Goal: Task Accomplishment & Management: Complete application form

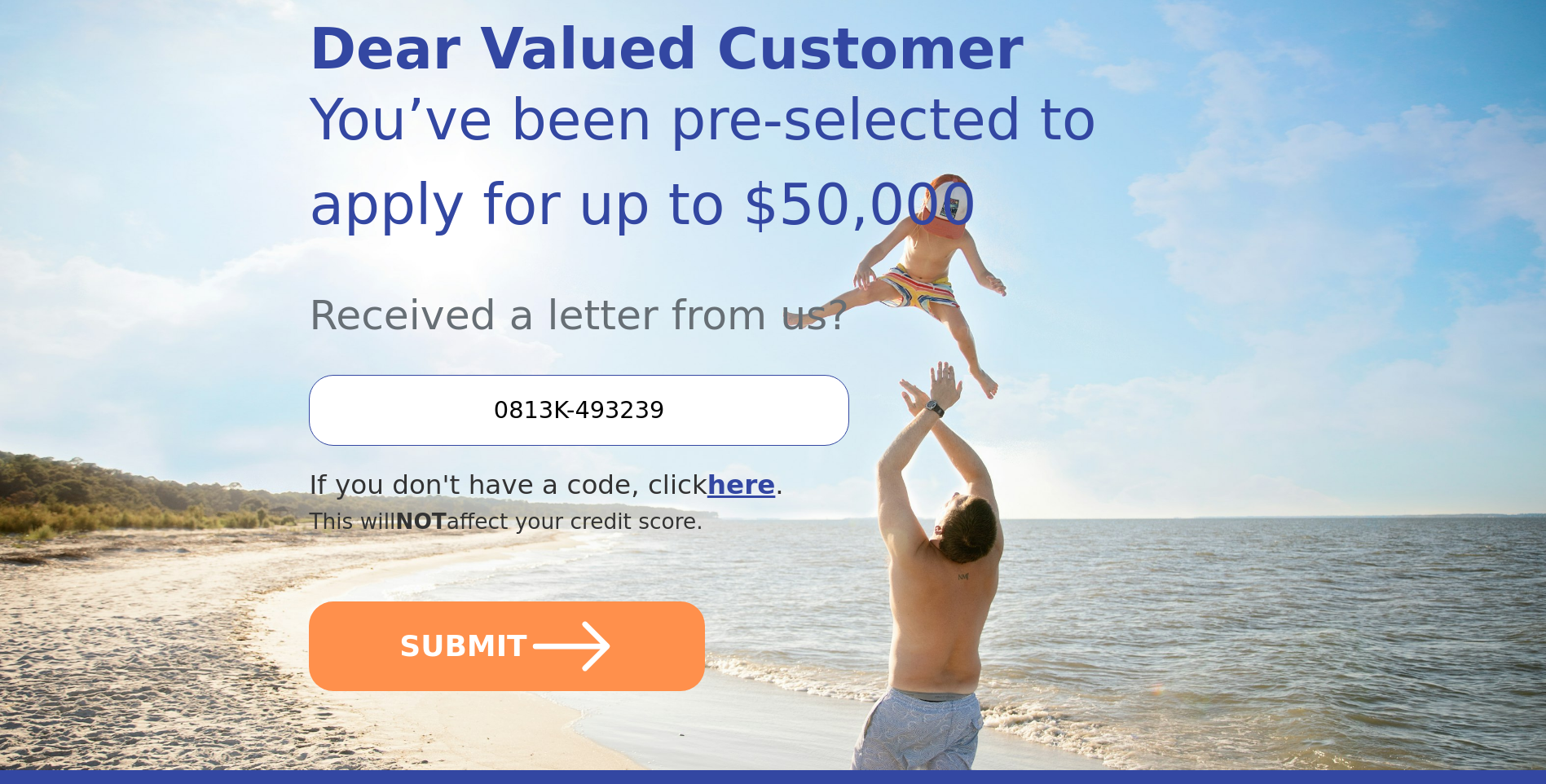
scroll to position [245, 0]
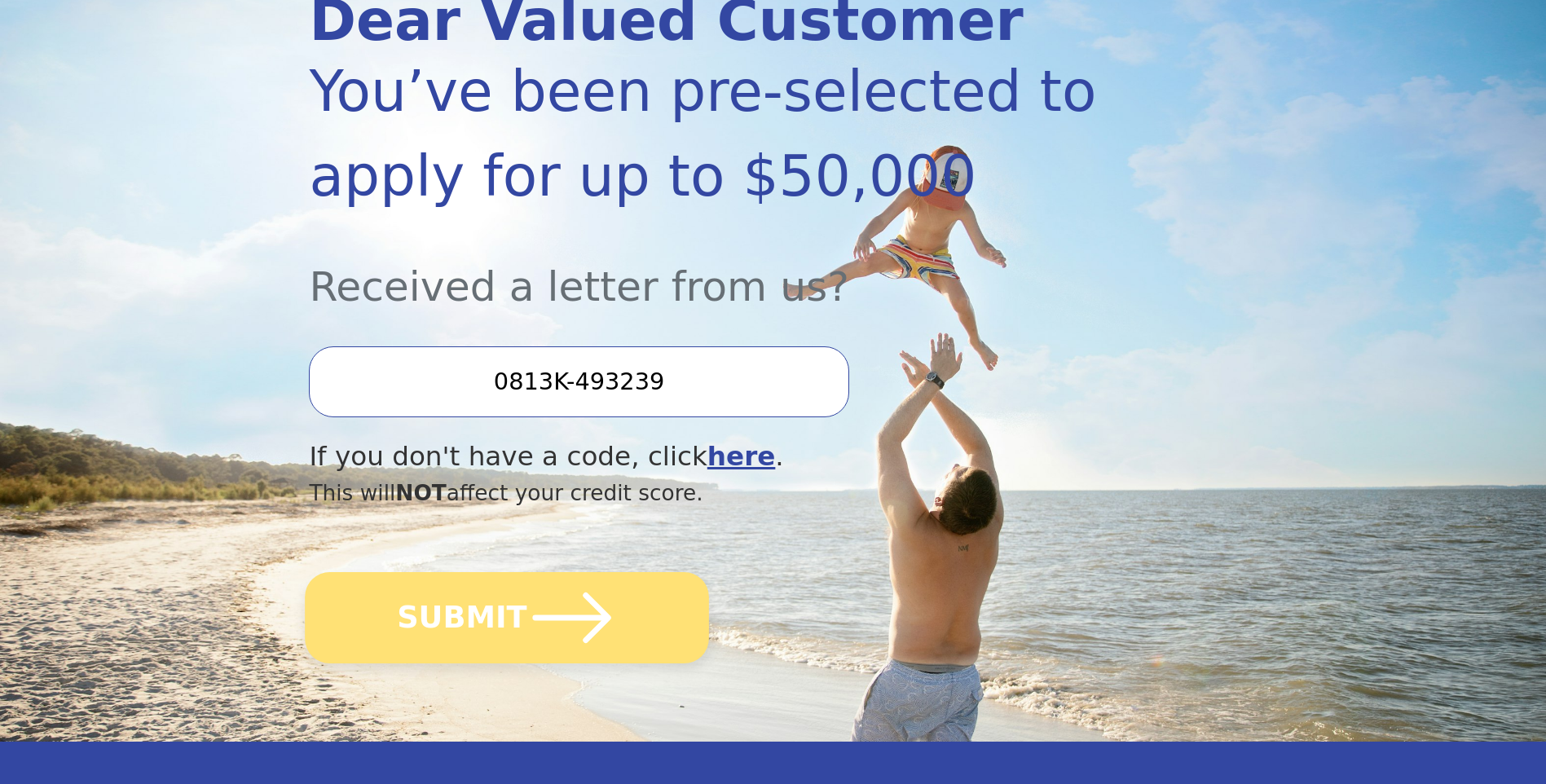
click at [503, 631] on button "SUBMIT" at bounding box center [507, 617] width 404 height 92
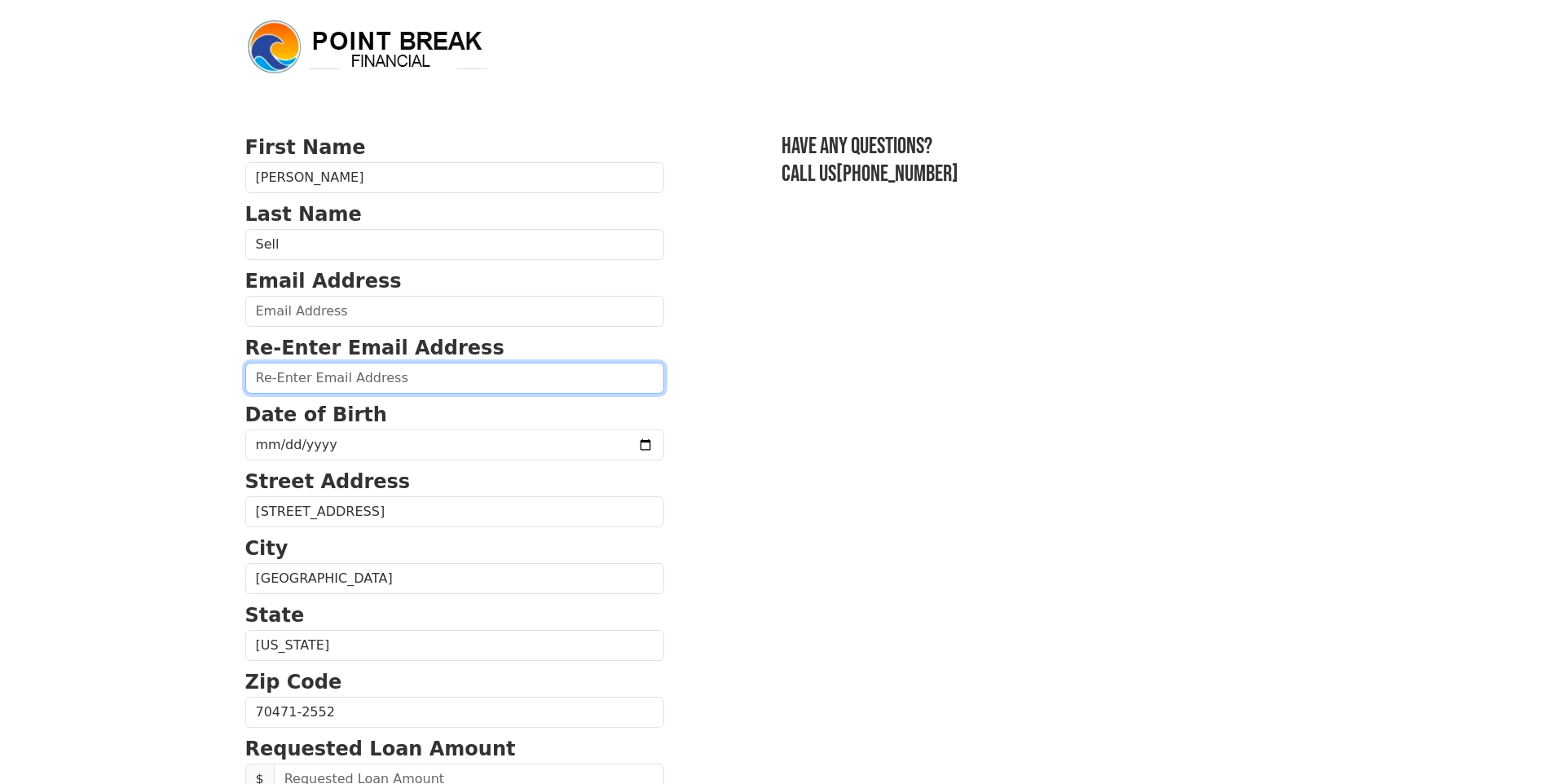
click at [365, 381] on input "email" at bounding box center [455, 378] width 419 height 31
type input "[EMAIL_ADDRESS][DOMAIN_NAME]"
type input "[PHONE_NUMBER]"
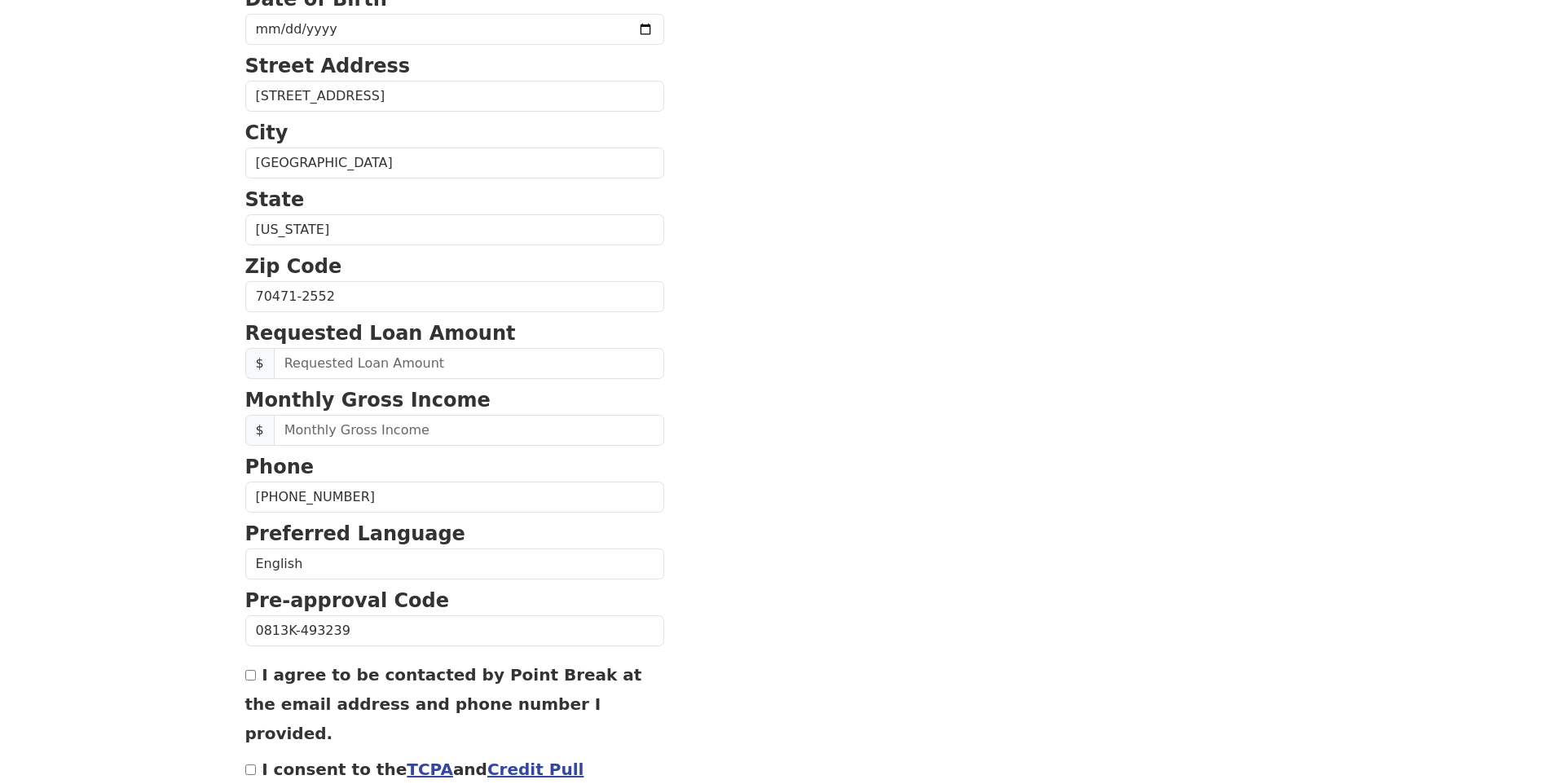
scroll to position [350, 0]
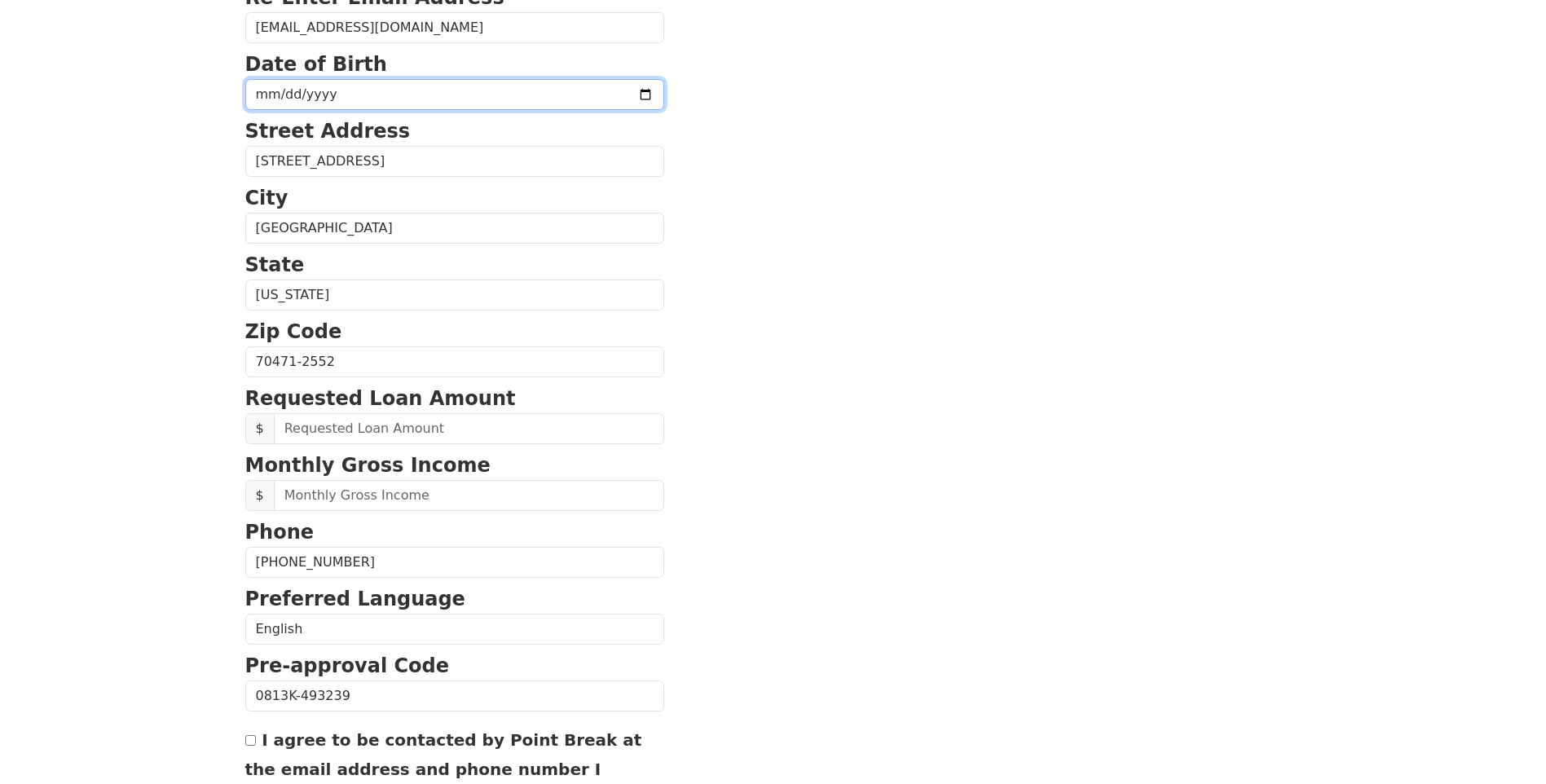
click at [303, 103] on input "date" at bounding box center [455, 94] width 419 height 31
click at [254, 90] on input "date" at bounding box center [455, 94] width 419 height 31
drag, startPoint x: 359, startPoint y: 97, endPoint x: 350, endPoint y: 97, distance: 9.0
click at [360, 97] on input "date" at bounding box center [455, 94] width 419 height 31
click at [317, 97] on input "date" at bounding box center [455, 94] width 419 height 31
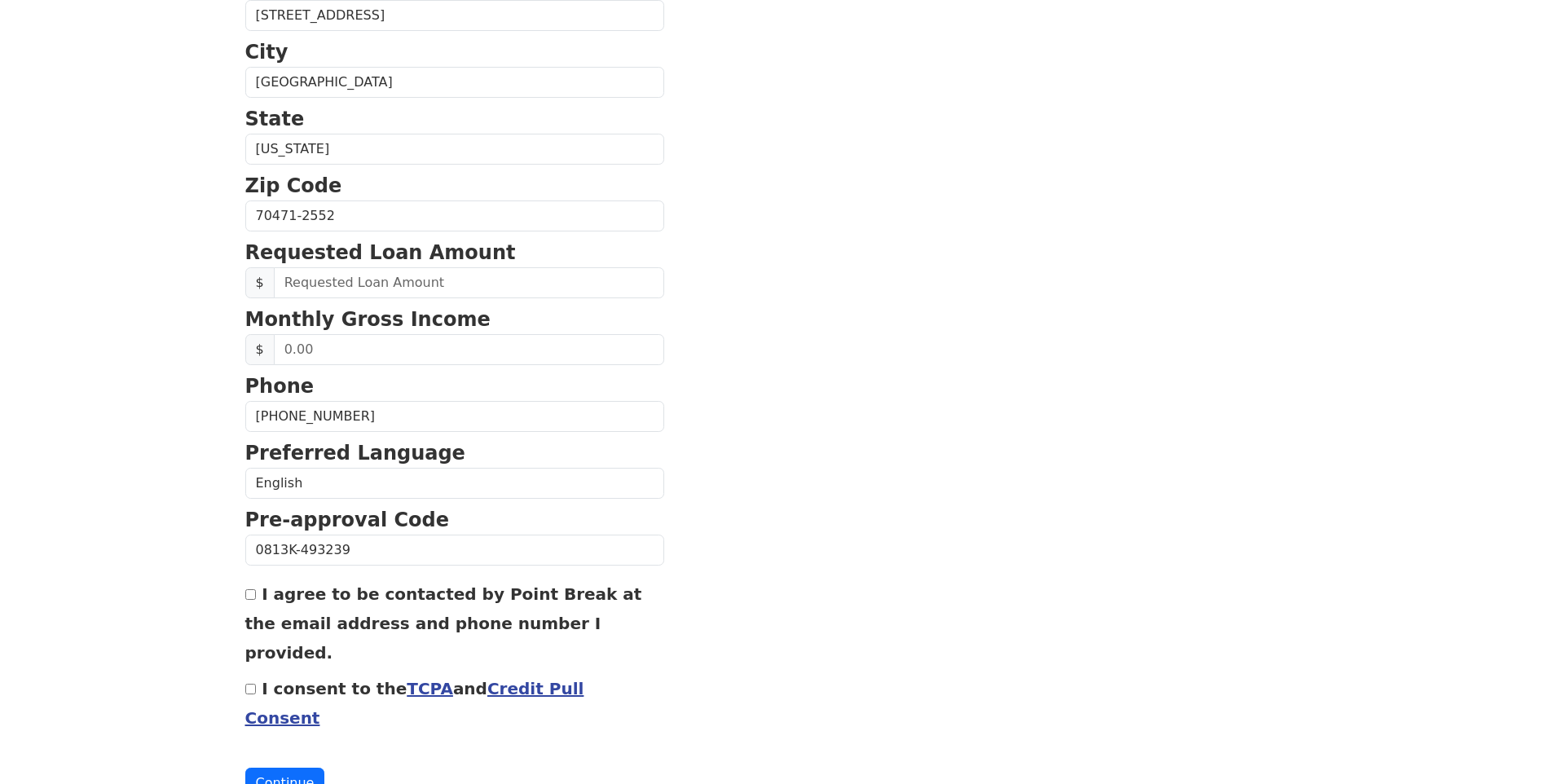
scroll to position [513, 0]
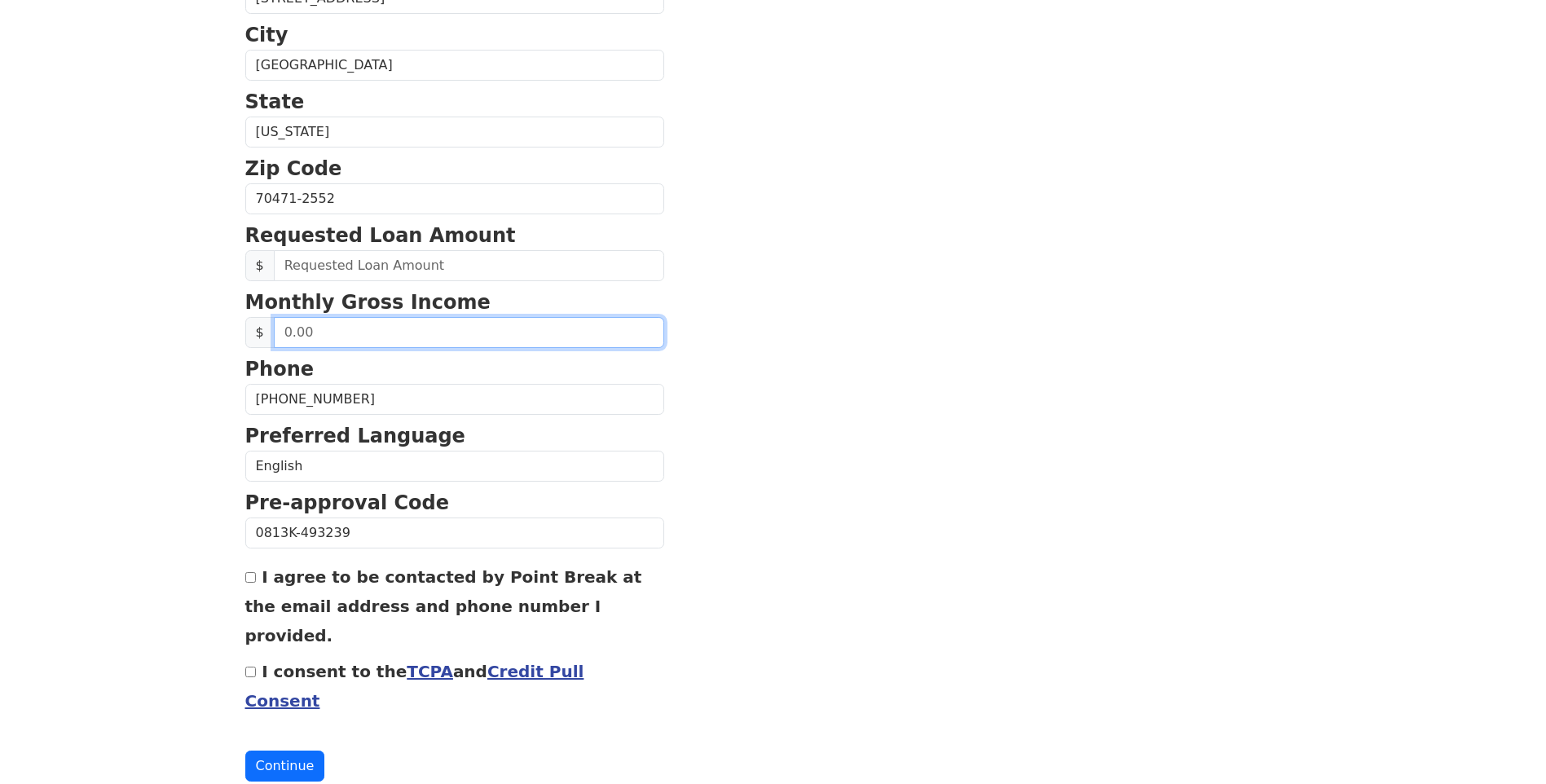
click at [413, 346] on input "text" at bounding box center [469, 332] width 390 height 31
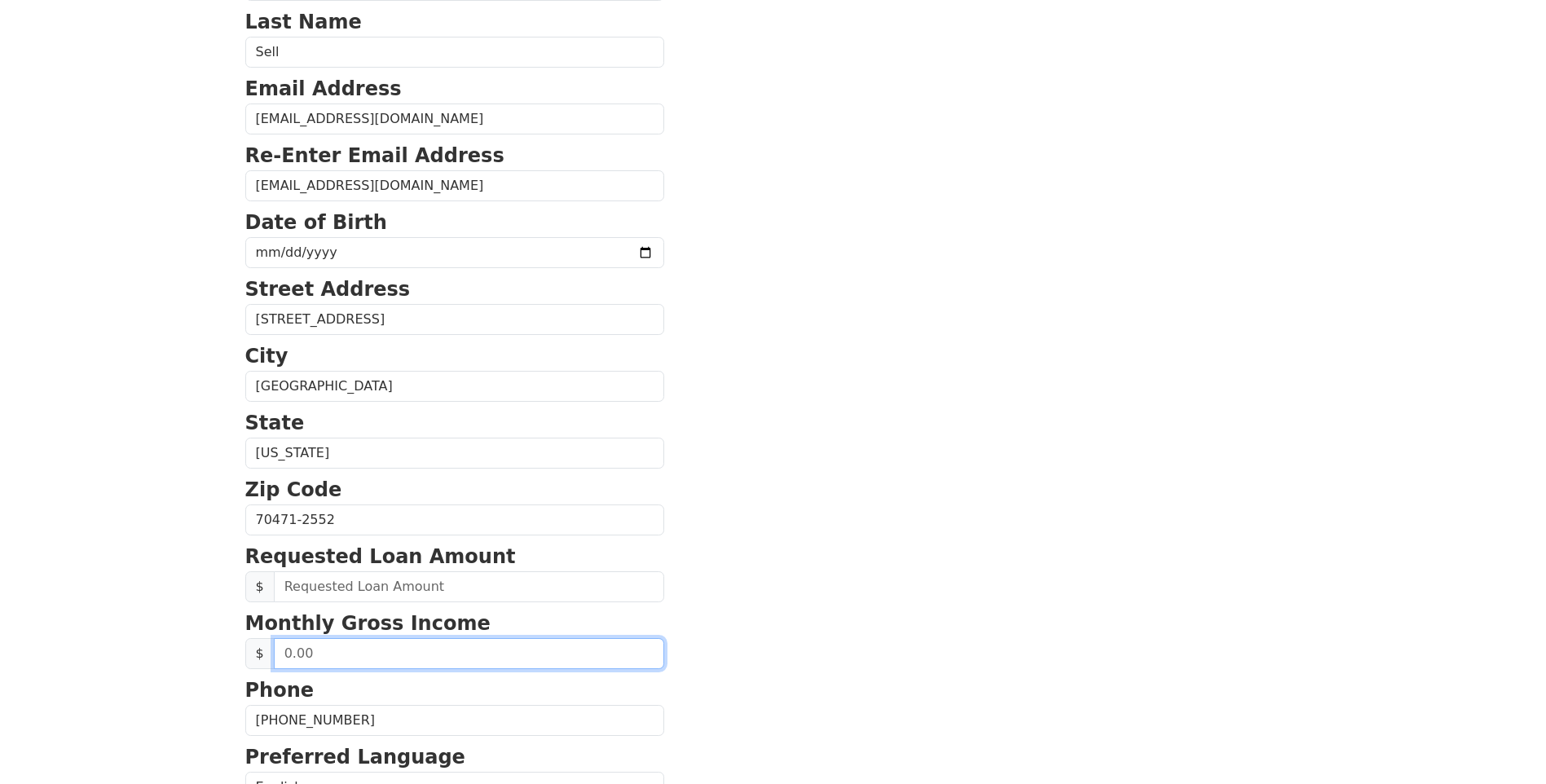
scroll to position [187, 0]
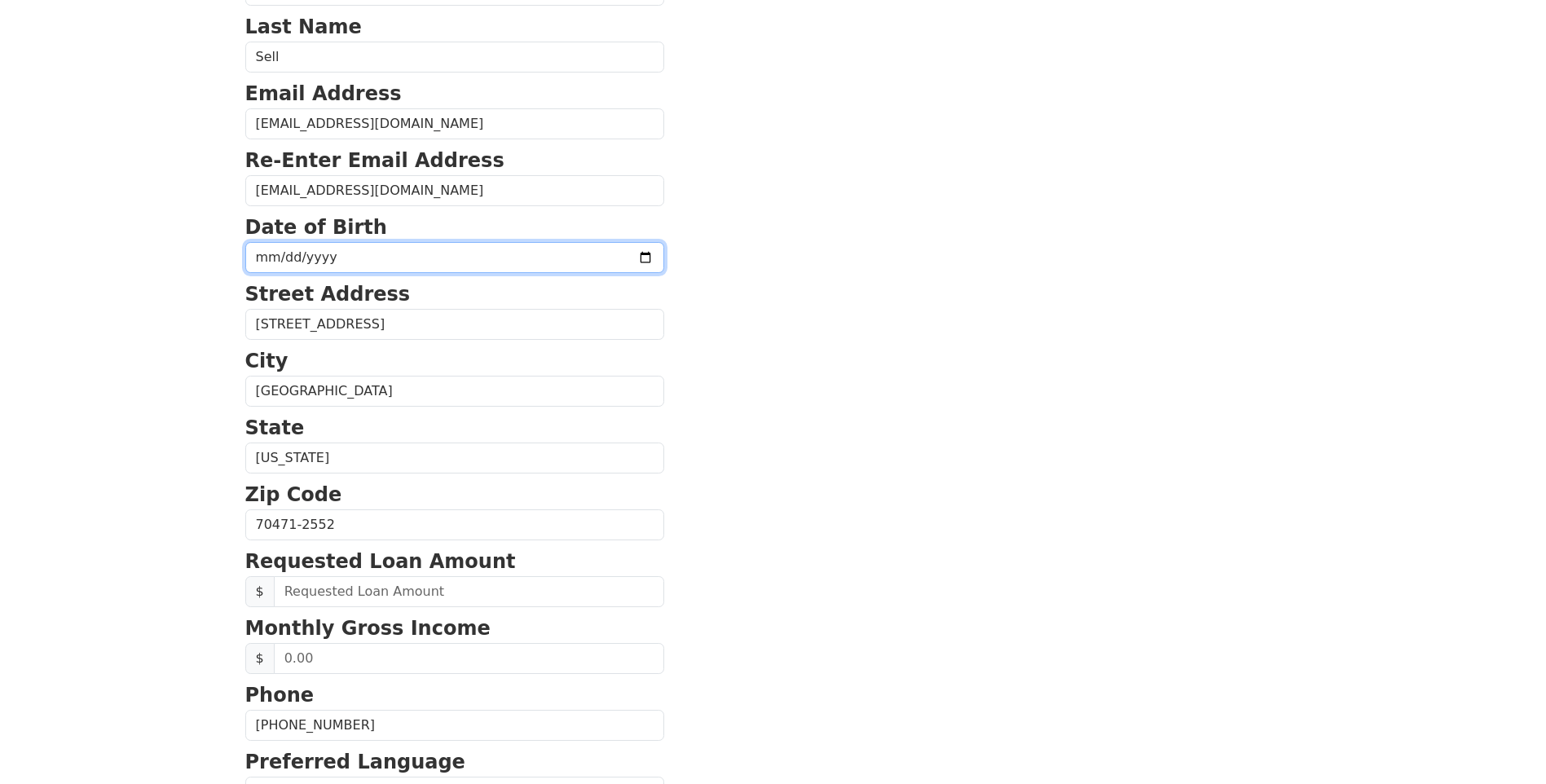
click at [594, 258] on input "date" at bounding box center [455, 257] width 419 height 31
type input "[DATE]"
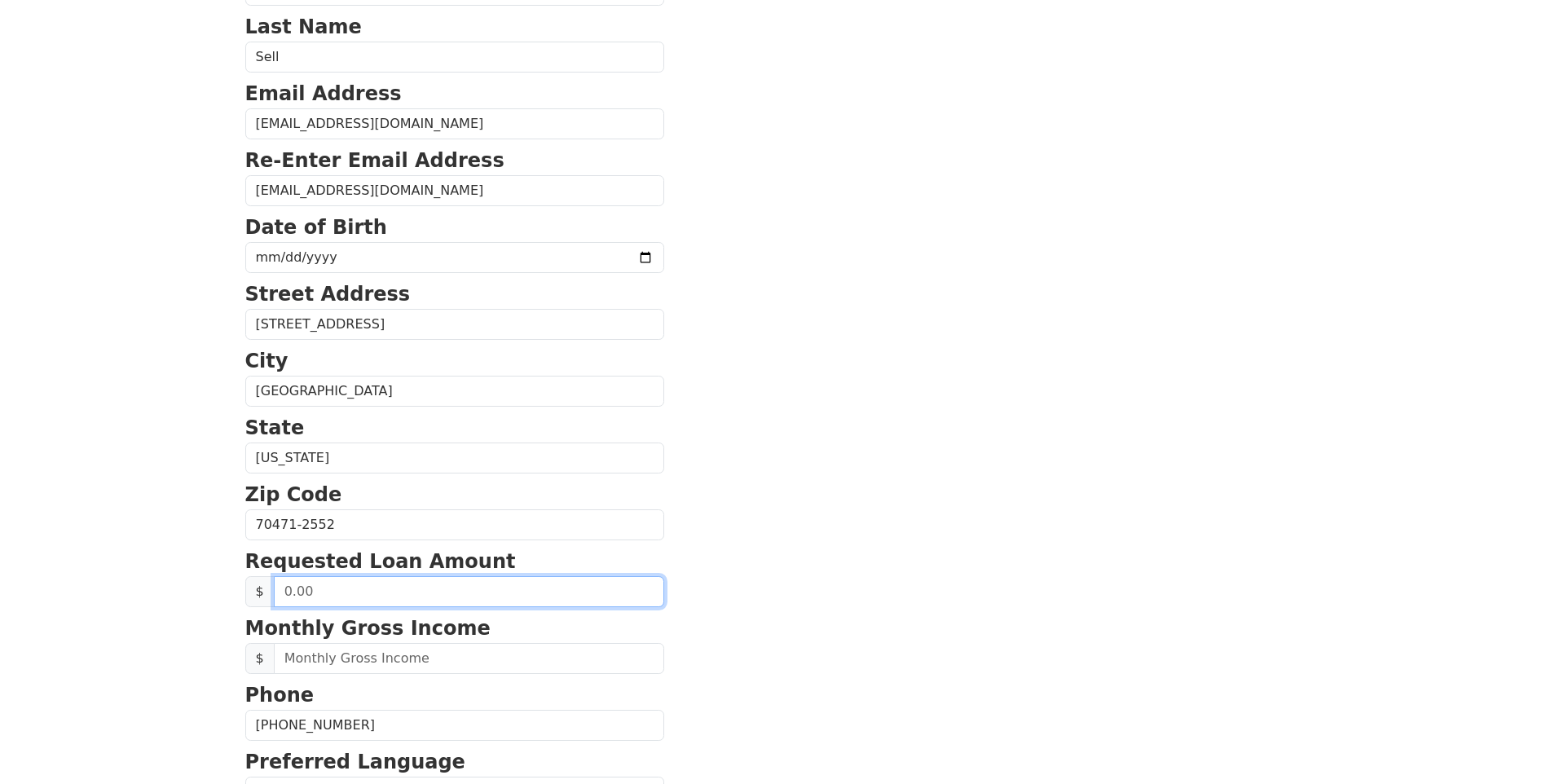
click at [362, 590] on input "text" at bounding box center [469, 591] width 390 height 31
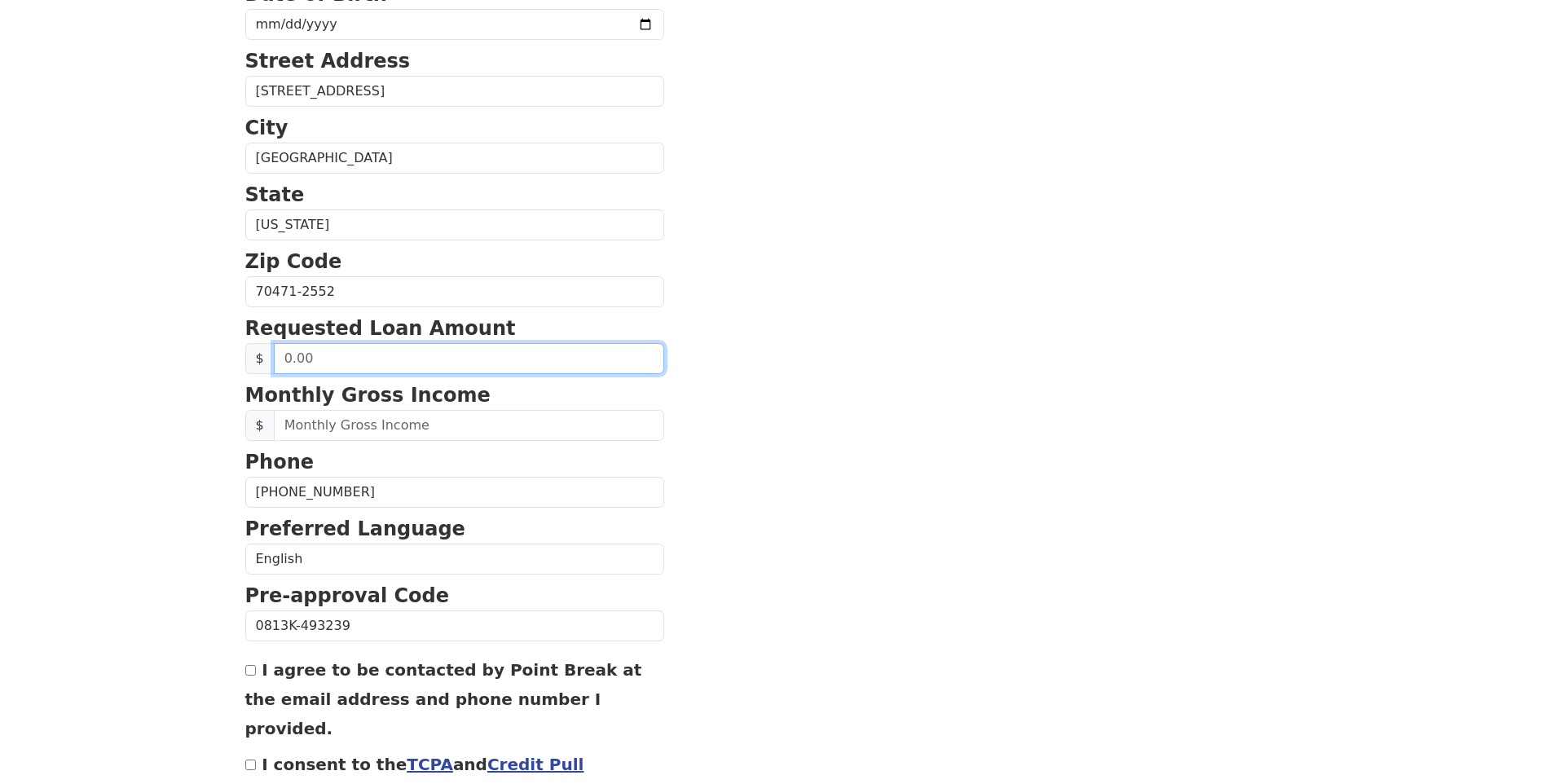
scroll to position [432, 0]
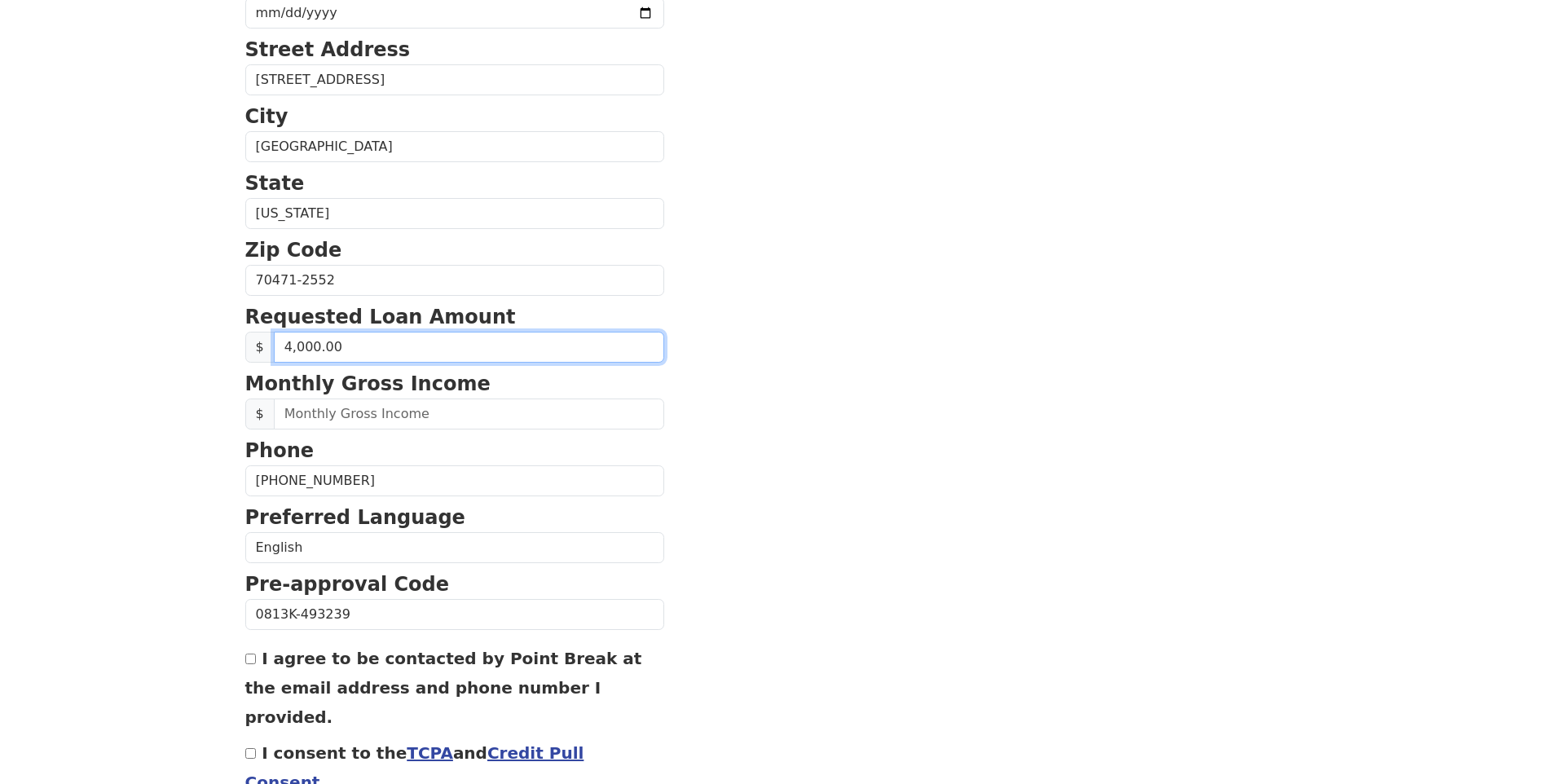
type input "40,000.00"
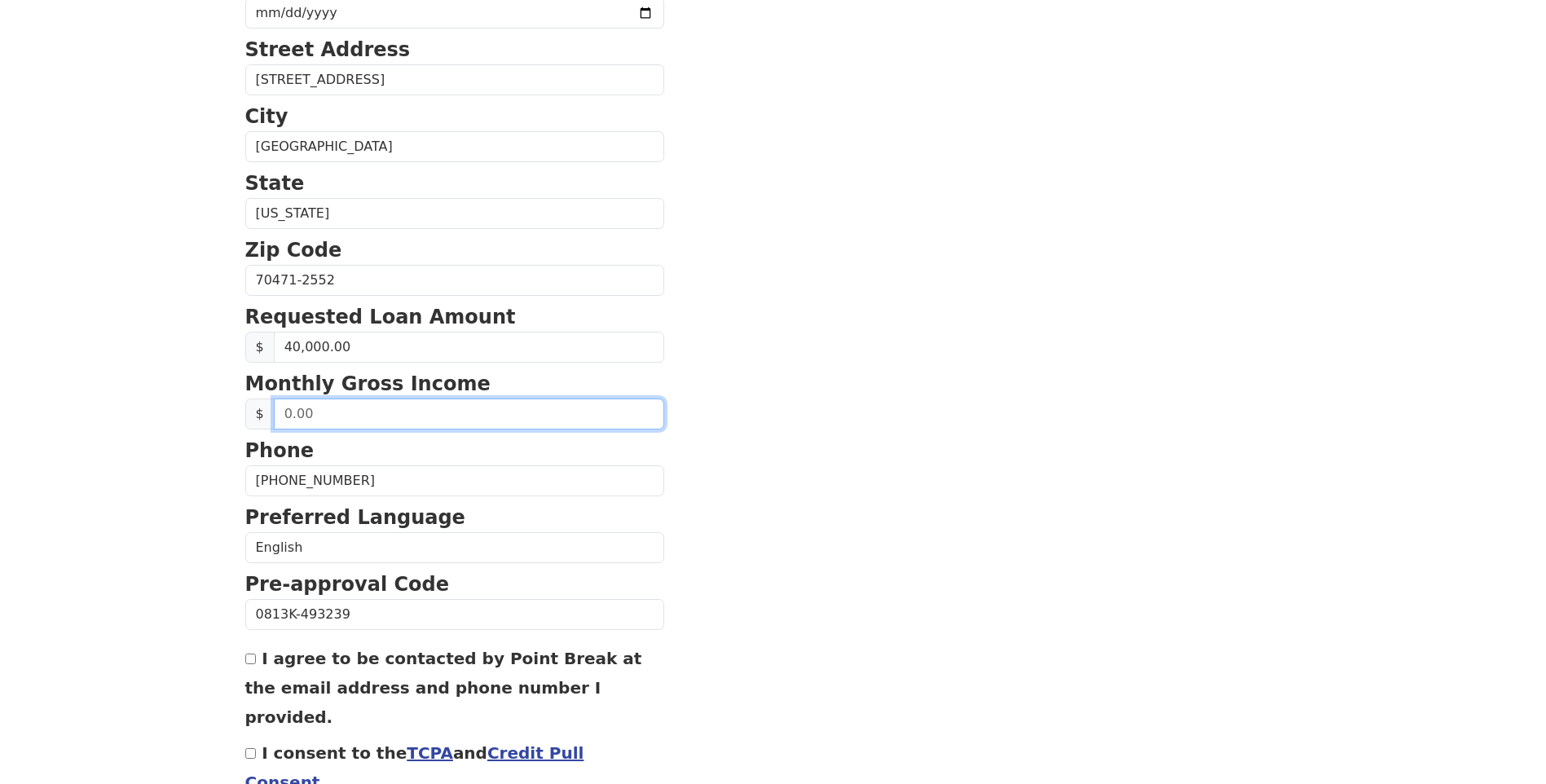
click at [394, 422] on input "text" at bounding box center [469, 414] width 390 height 31
click at [323, 418] on input "1.00" at bounding box center [469, 414] width 390 height 31
type input "10,833.00"
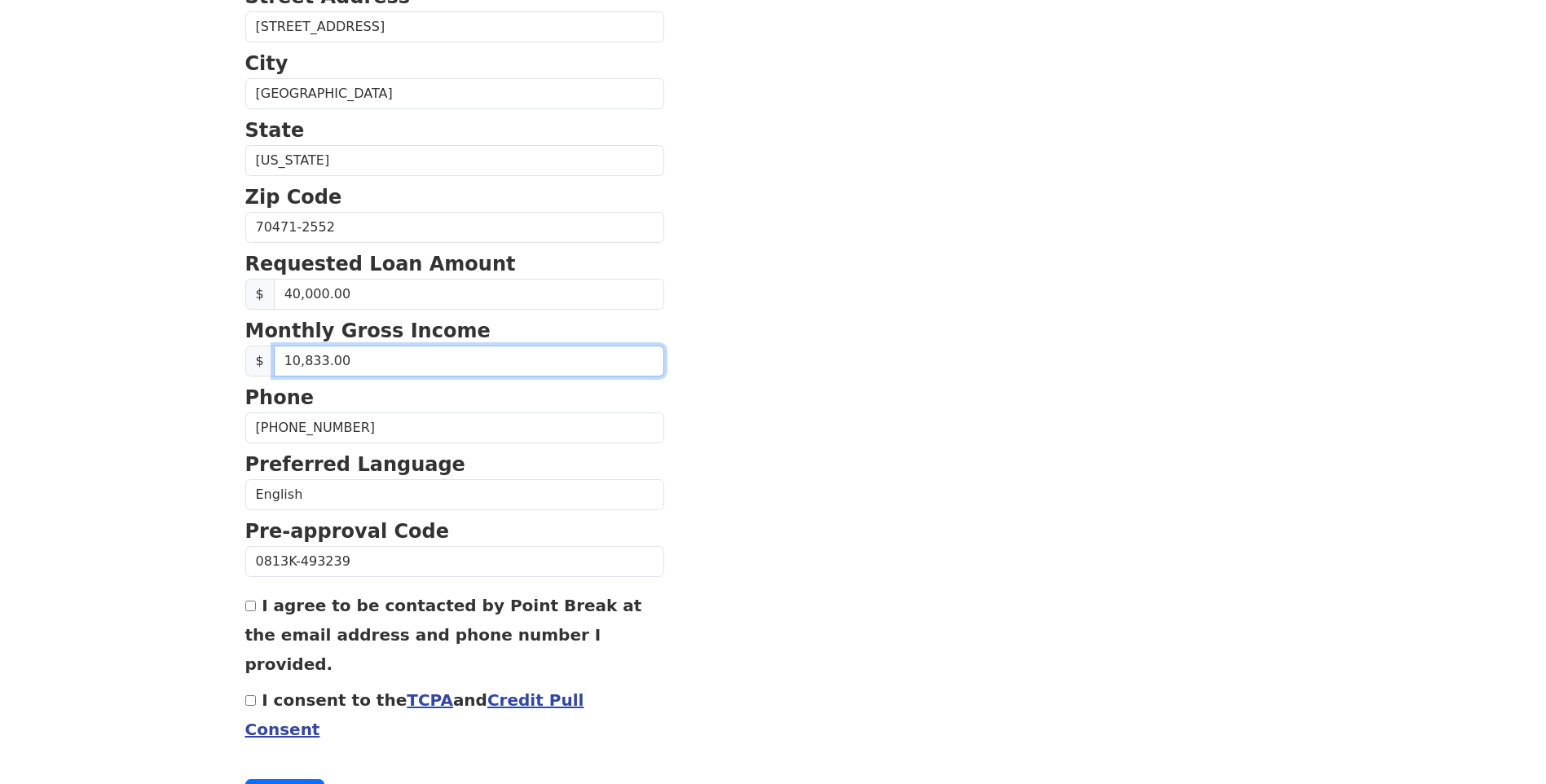
scroll to position [513, 0]
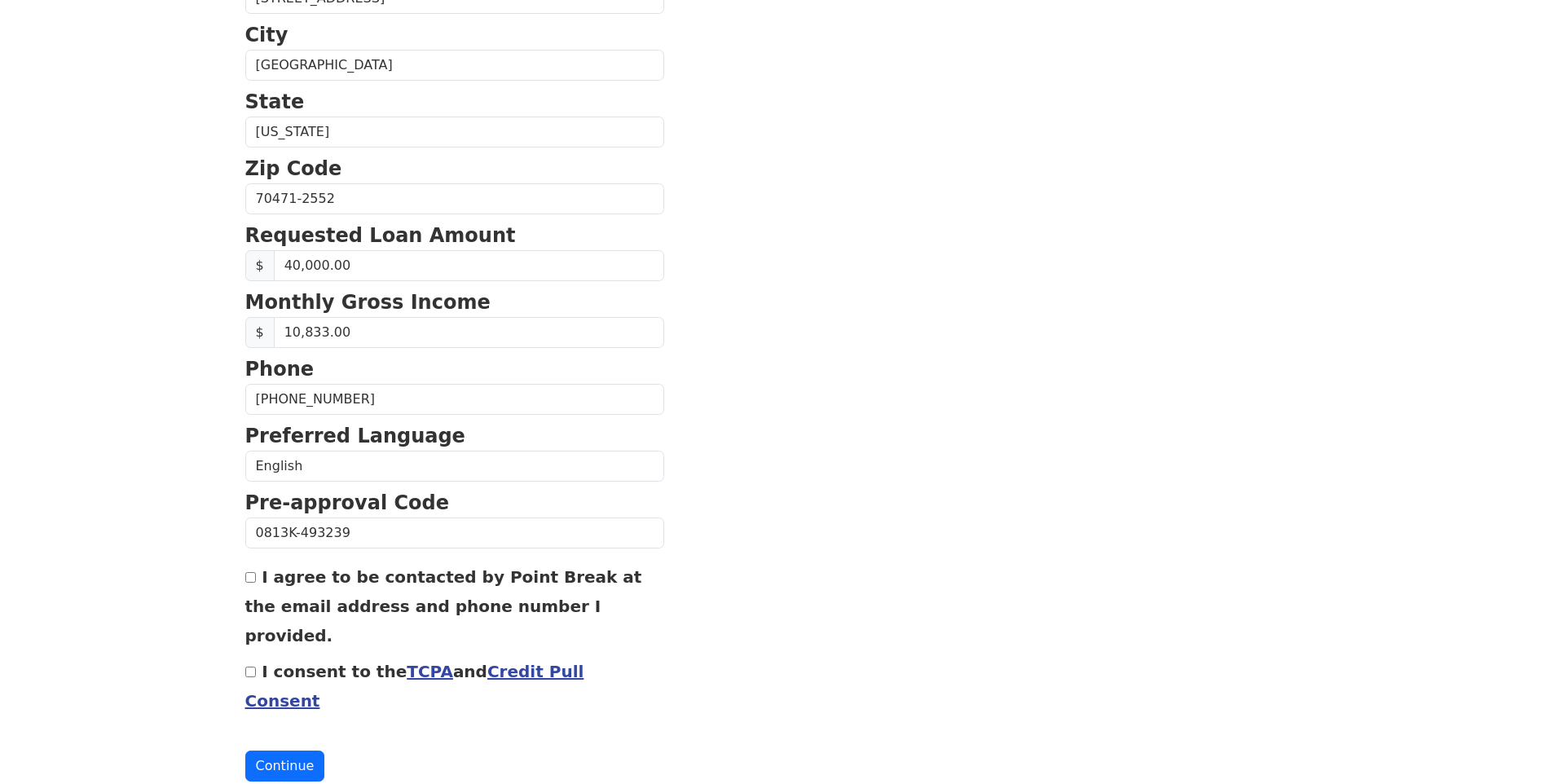
click at [254, 575] on input "I agree to be contacted by Point Break at the email address and phone number I …" at bounding box center [250, 576] width 10 height 10
checkbox input "true"
click at [253, 666] on input "I consent to the TCPA and Credit Pull Consent" at bounding box center [250, 671] width 10 height 10
checkbox input "true"
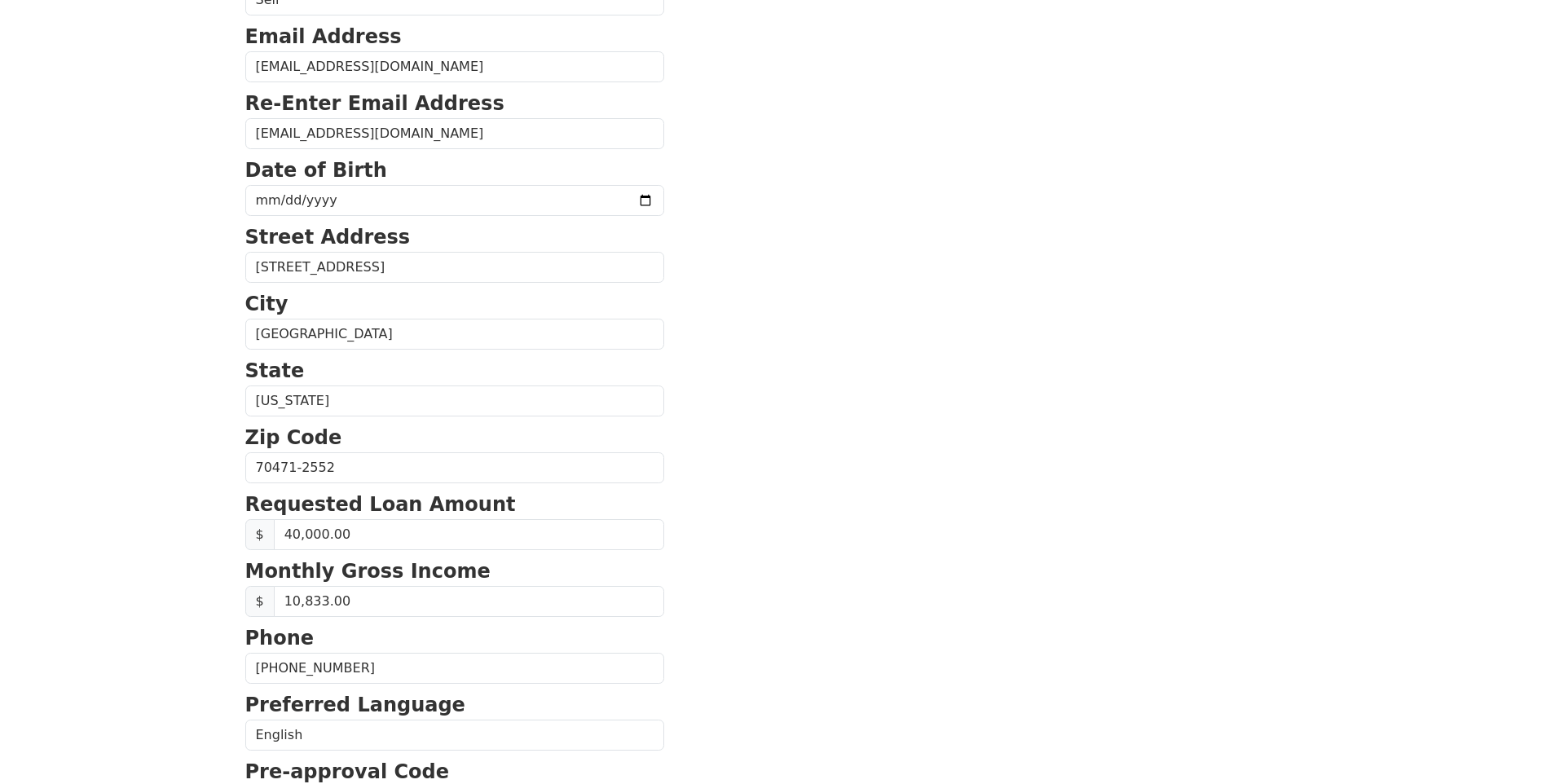
scroll to position [326, 0]
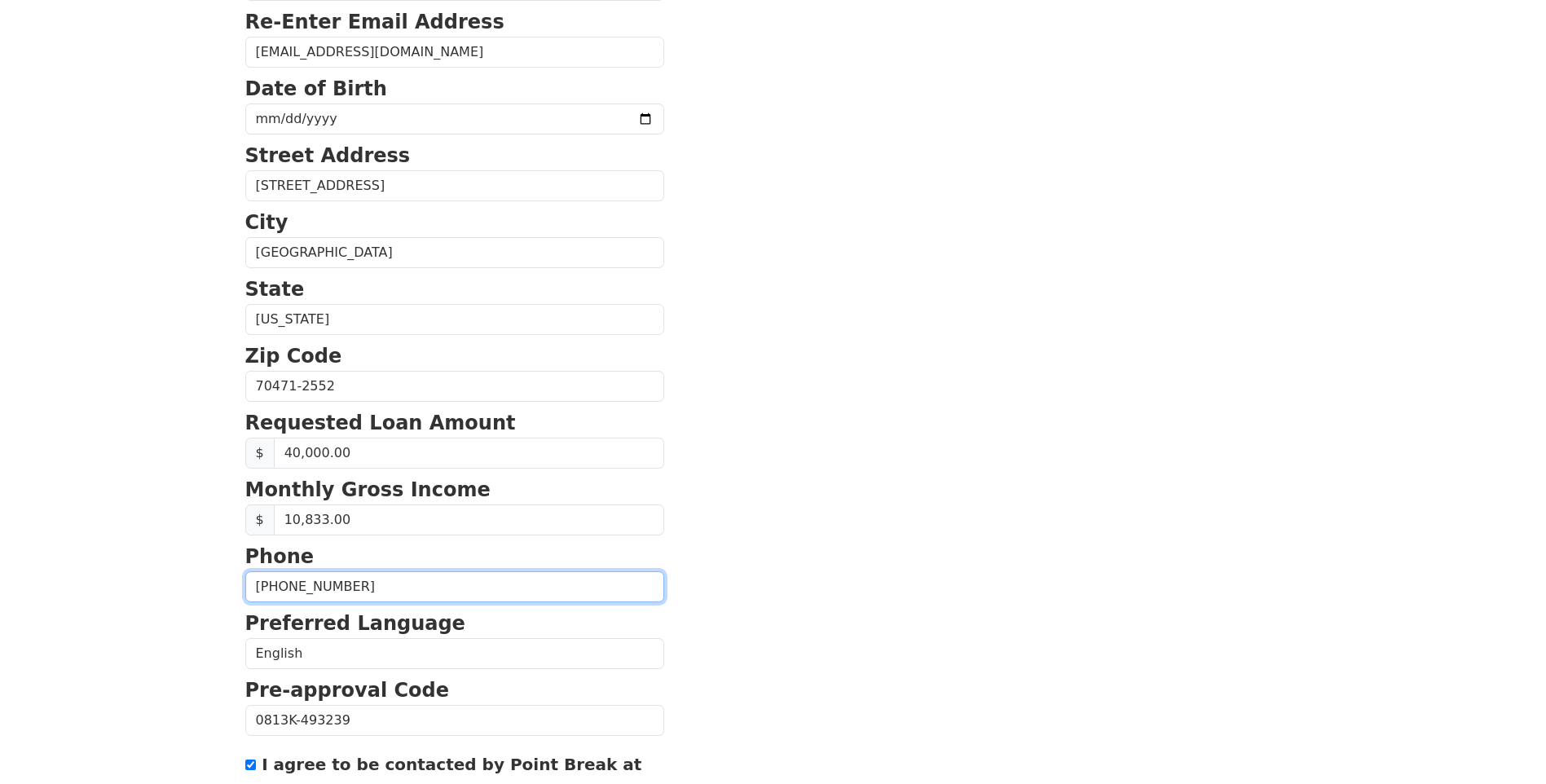
click at [355, 591] on input "[PHONE_NUMBER]" at bounding box center [455, 587] width 419 height 31
type input "[PHONE_NUMBER]"
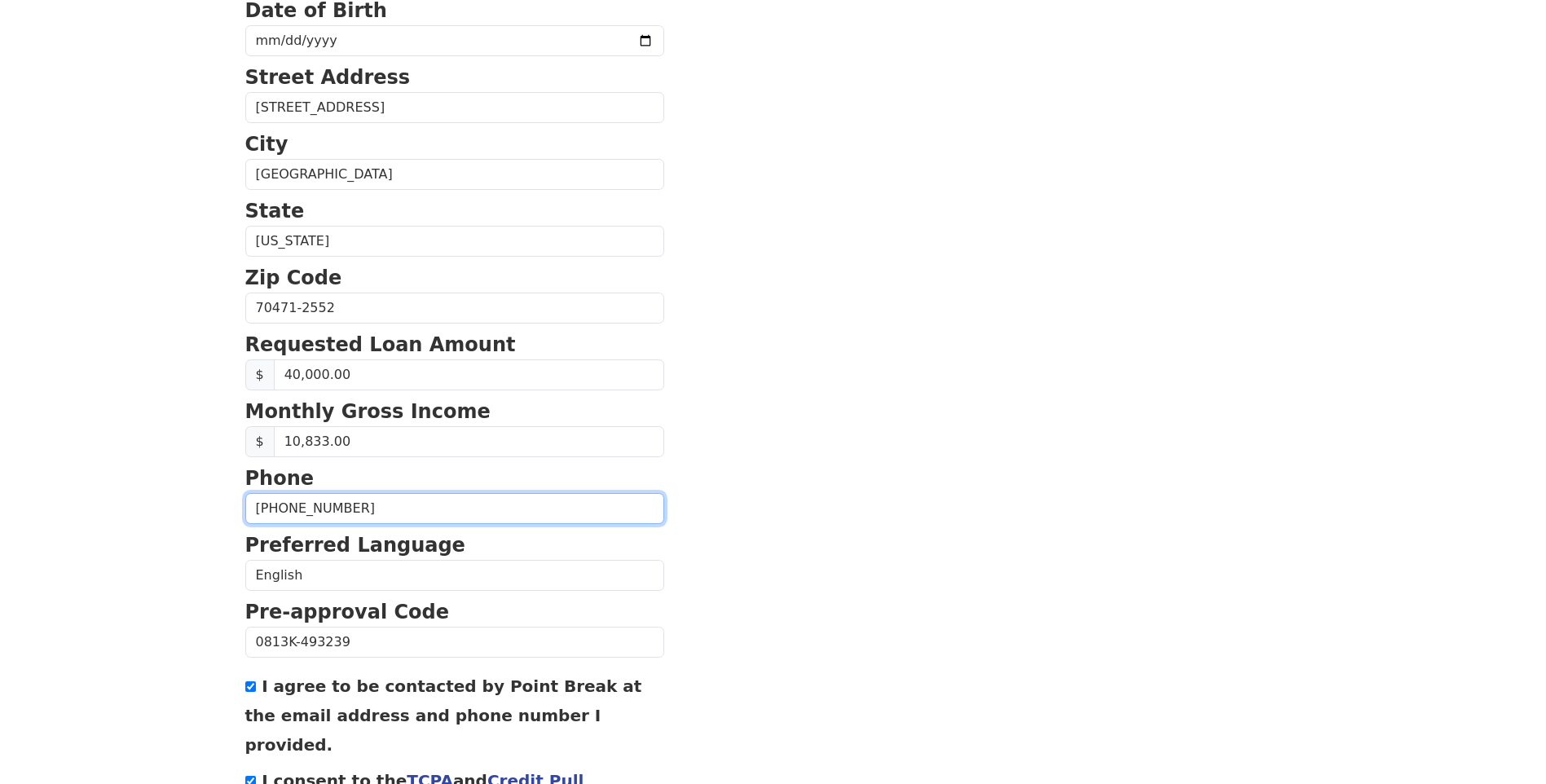
scroll to position [513, 0]
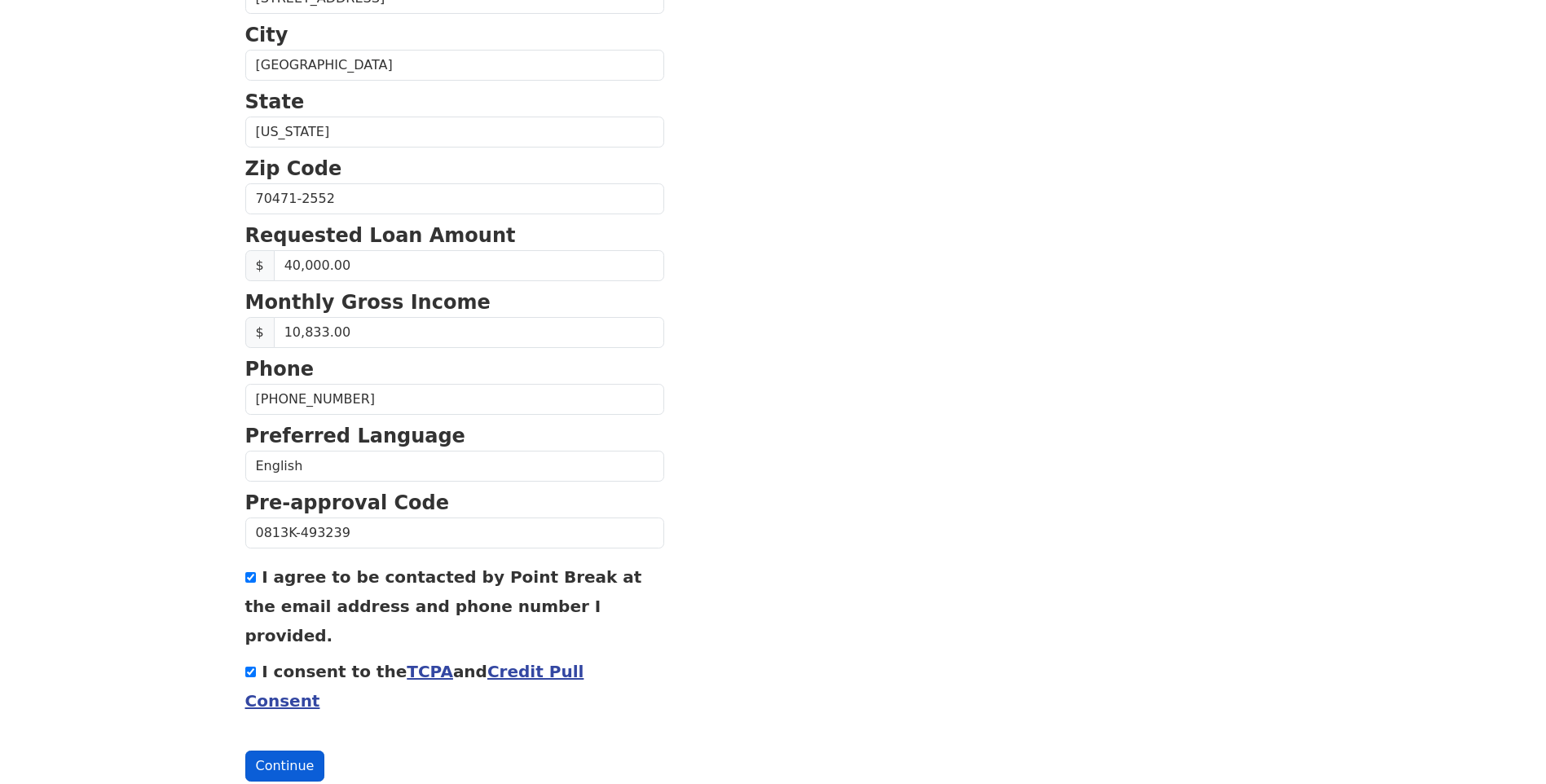
click at [268, 750] on button "Continue" at bounding box center [285, 765] width 80 height 31
